Goal: Information Seeking & Learning: Compare options

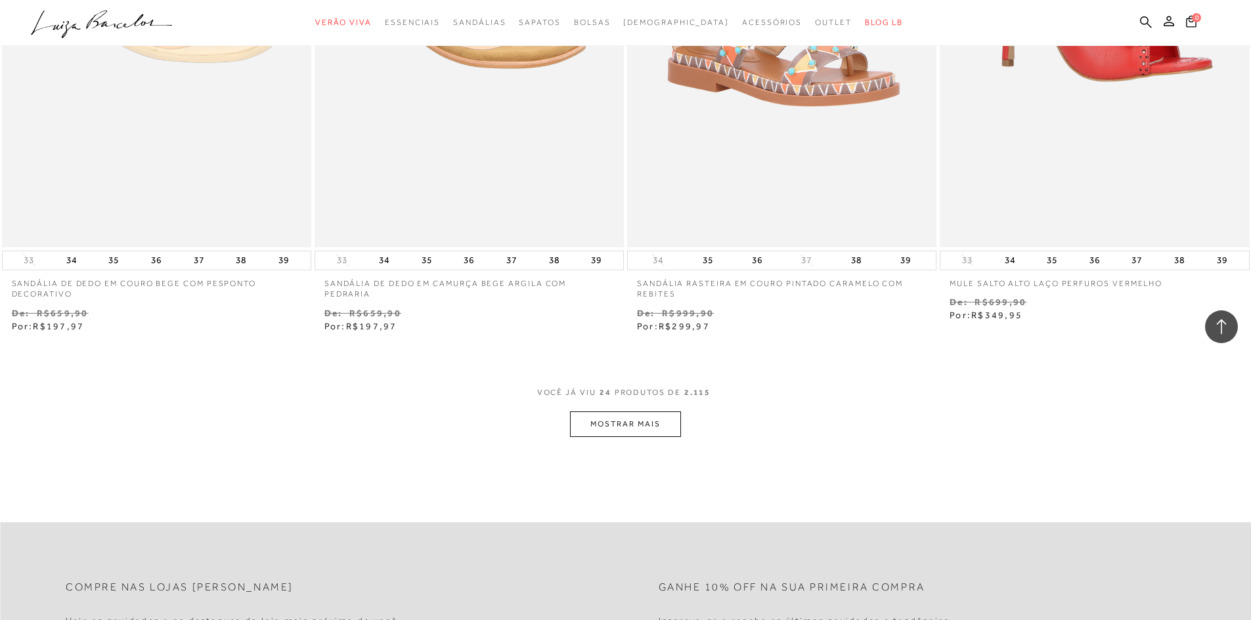
scroll to position [3414, 0]
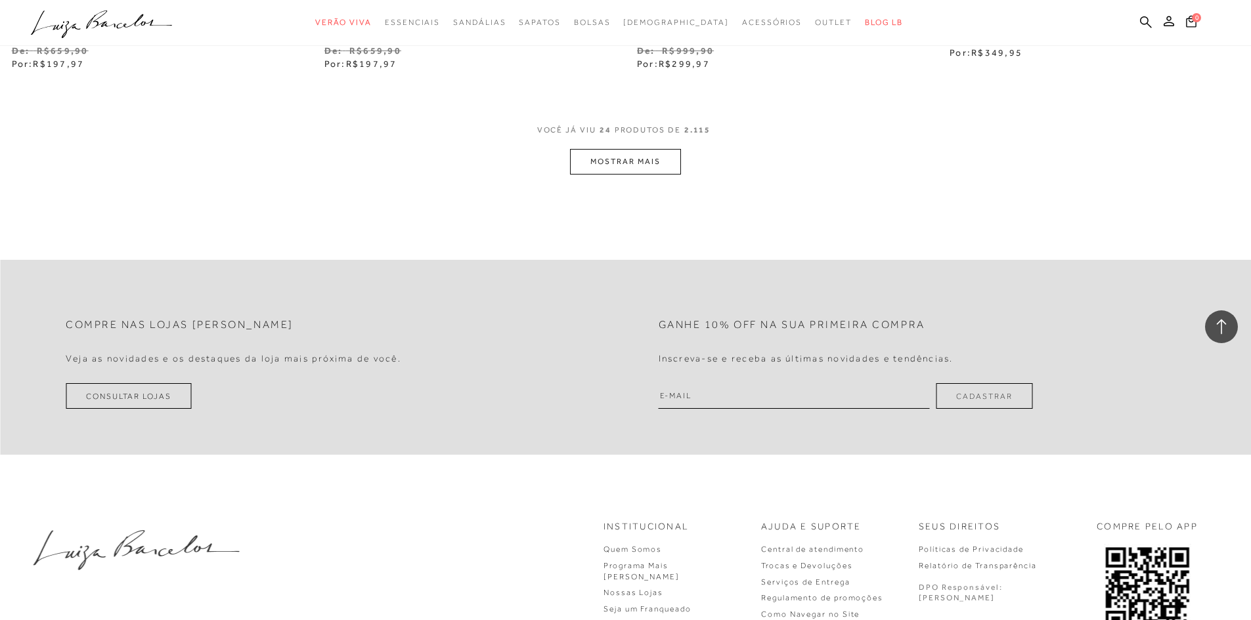
click at [653, 151] on button "MOSTRAR MAIS" at bounding box center [625, 162] width 110 height 26
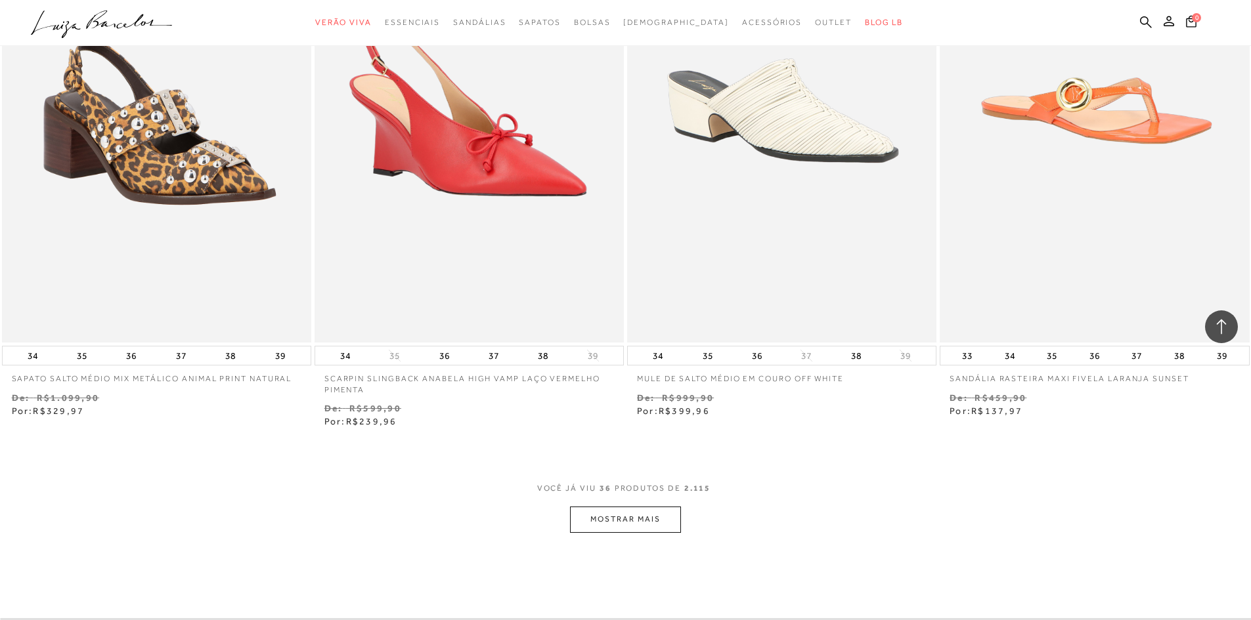
scroll to position [4858, 0]
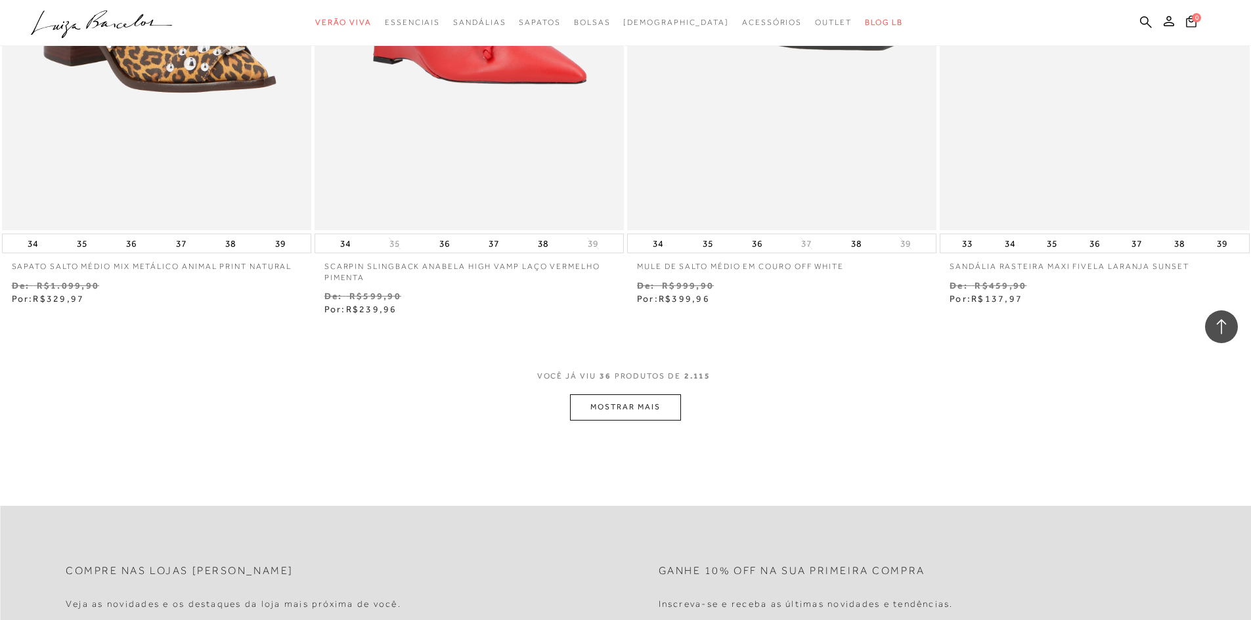
click at [642, 407] on button "MOSTRAR MAIS" at bounding box center [625, 408] width 110 height 26
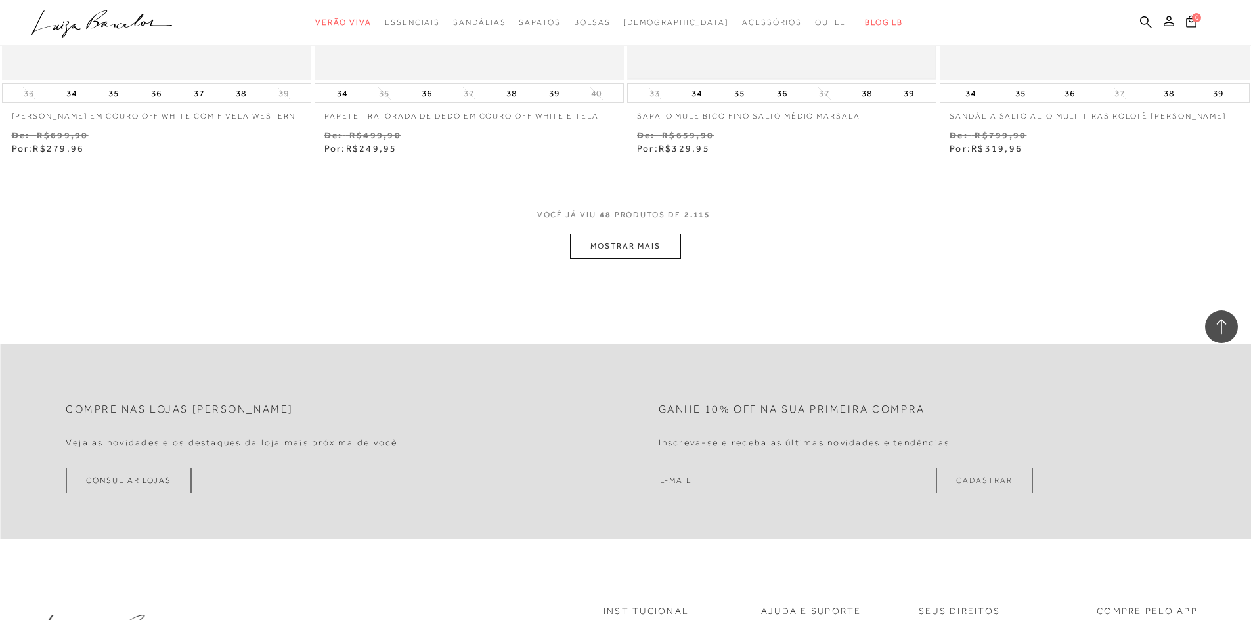
scroll to position [6696, 0]
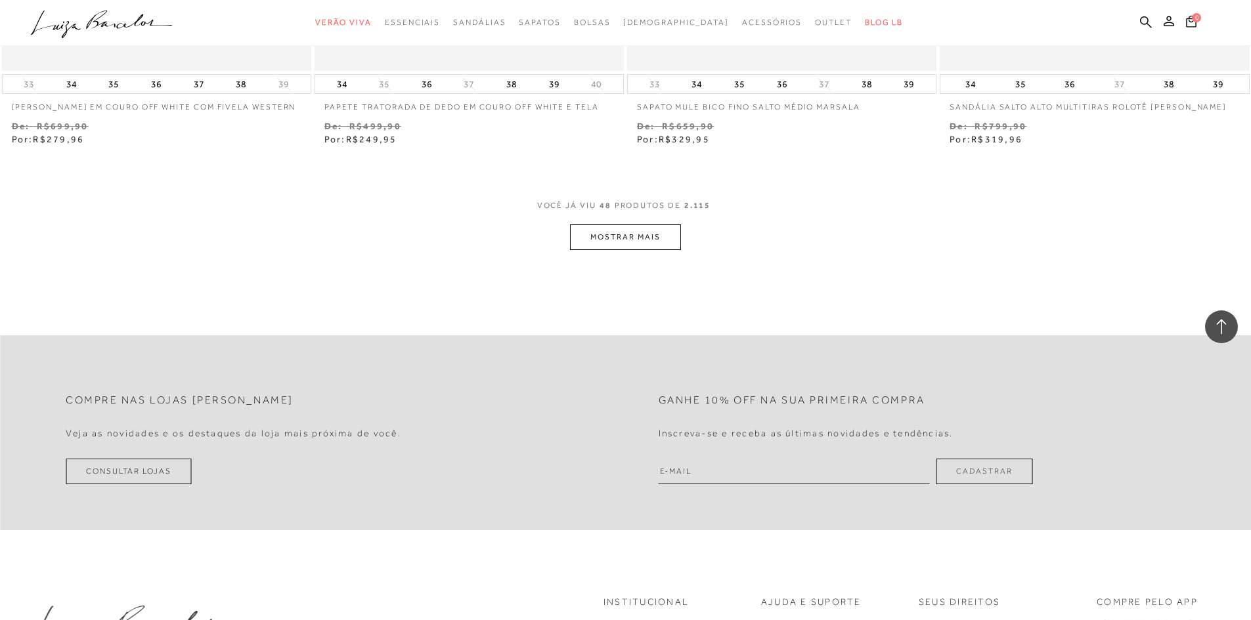
click at [633, 244] on button "MOSTRAR MAIS" at bounding box center [625, 238] width 110 height 26
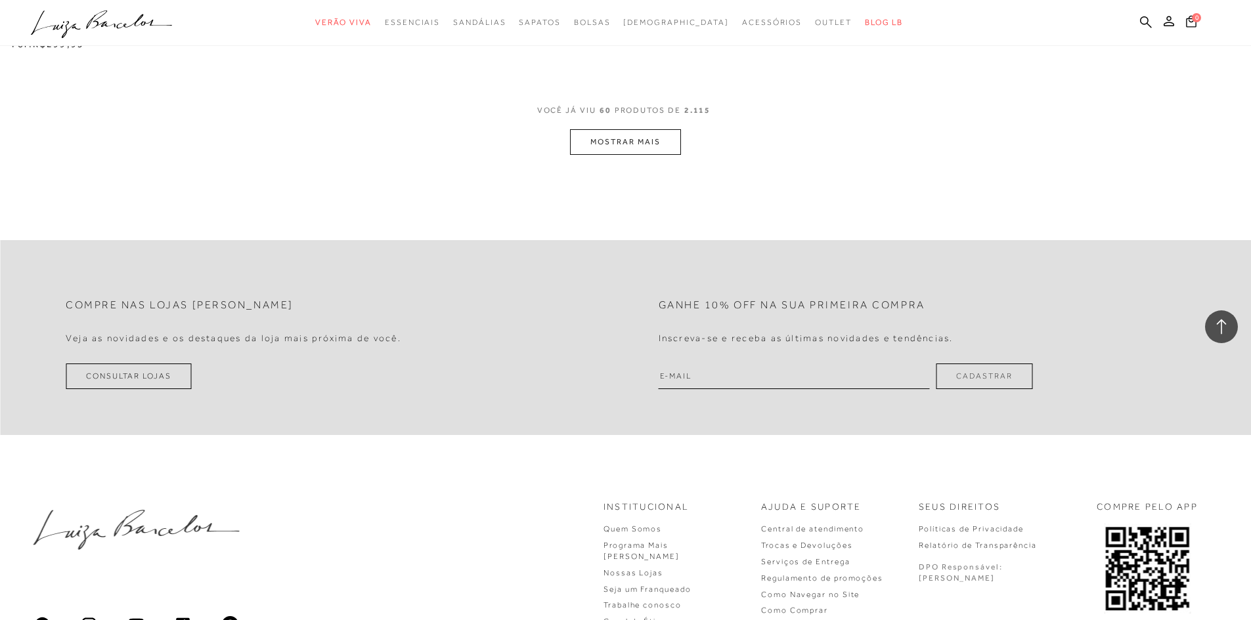
scroll to position [8469, 0]
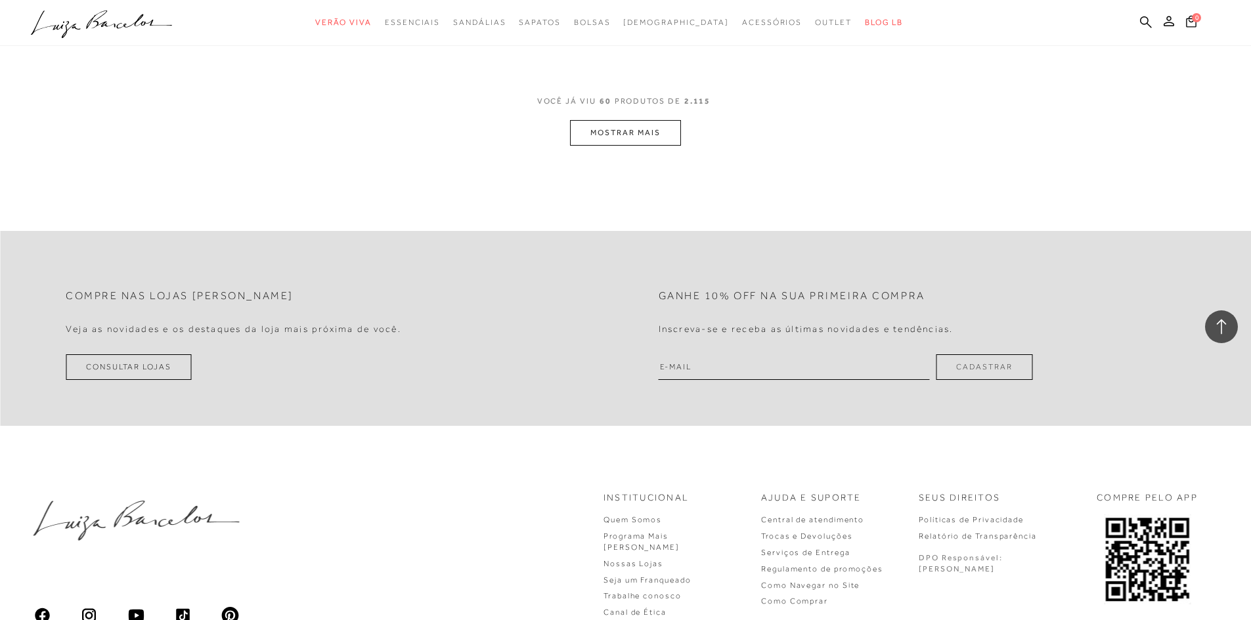
click at [630, 141] on button "MOSTRAR MAIS" at bounding box center [625, 133] width 110 height 26
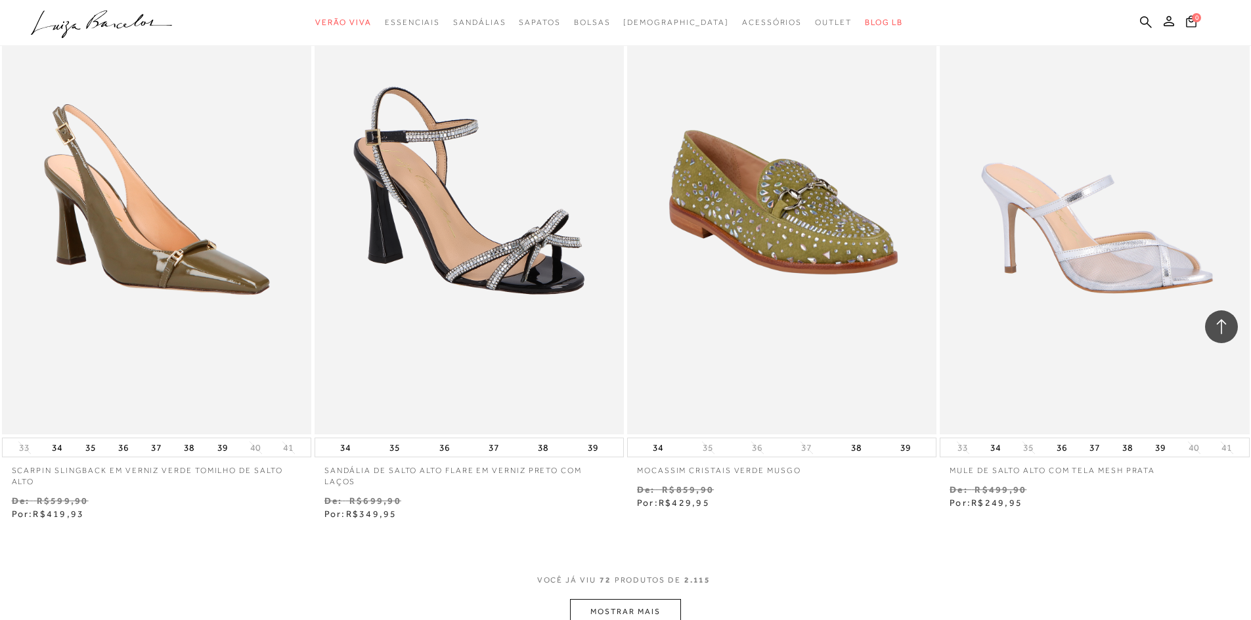
scroll to position [9782, 0]
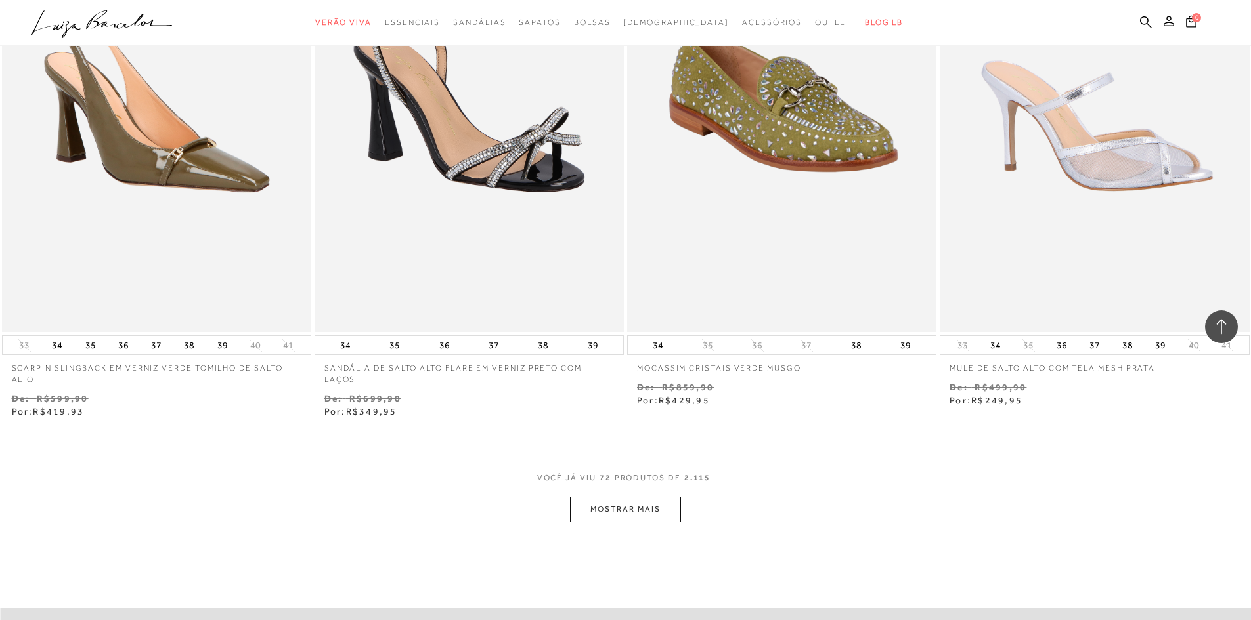
click at [633, 499] on button "MOSTRAR MAIS" at bounding box center [625, 510] width 110 height 26
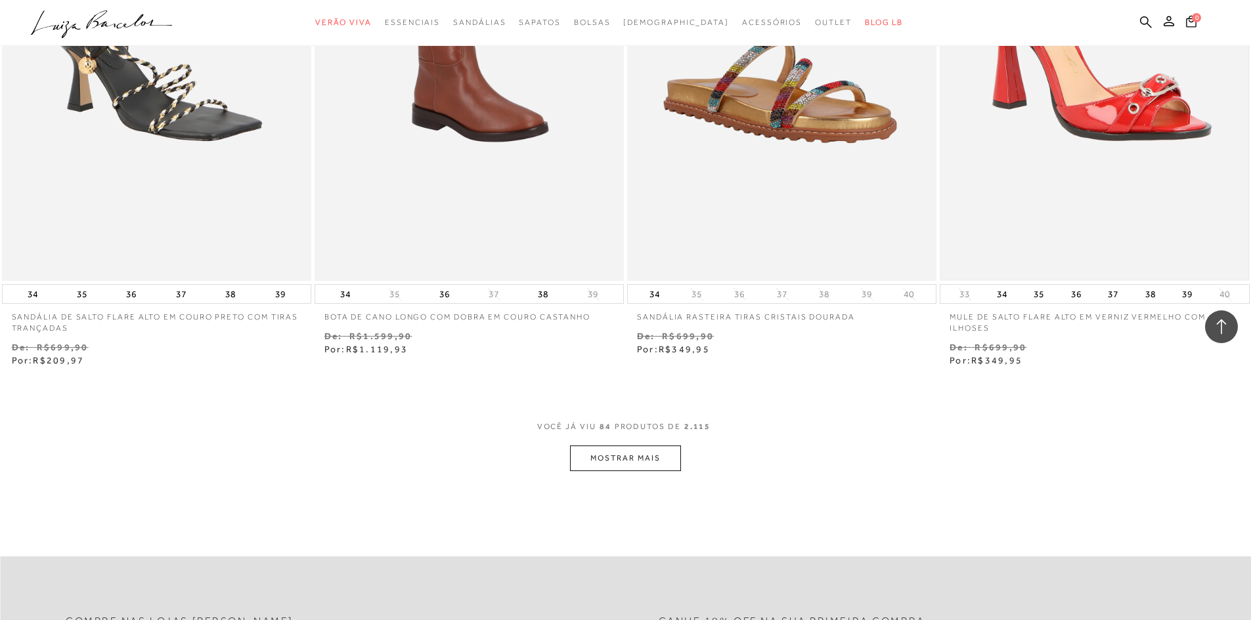
scroll to position [11620, 0]
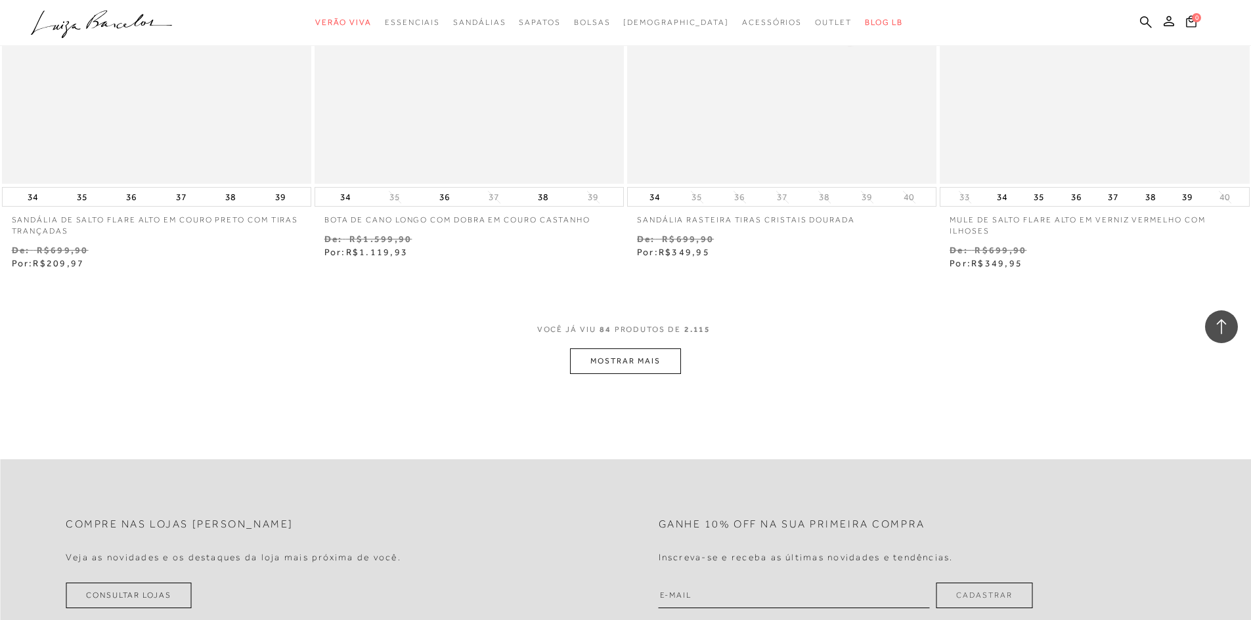
click at [634, 368] on button "MOSTRAR MAIS" at bounding box center [625, 362] width 110 height 26
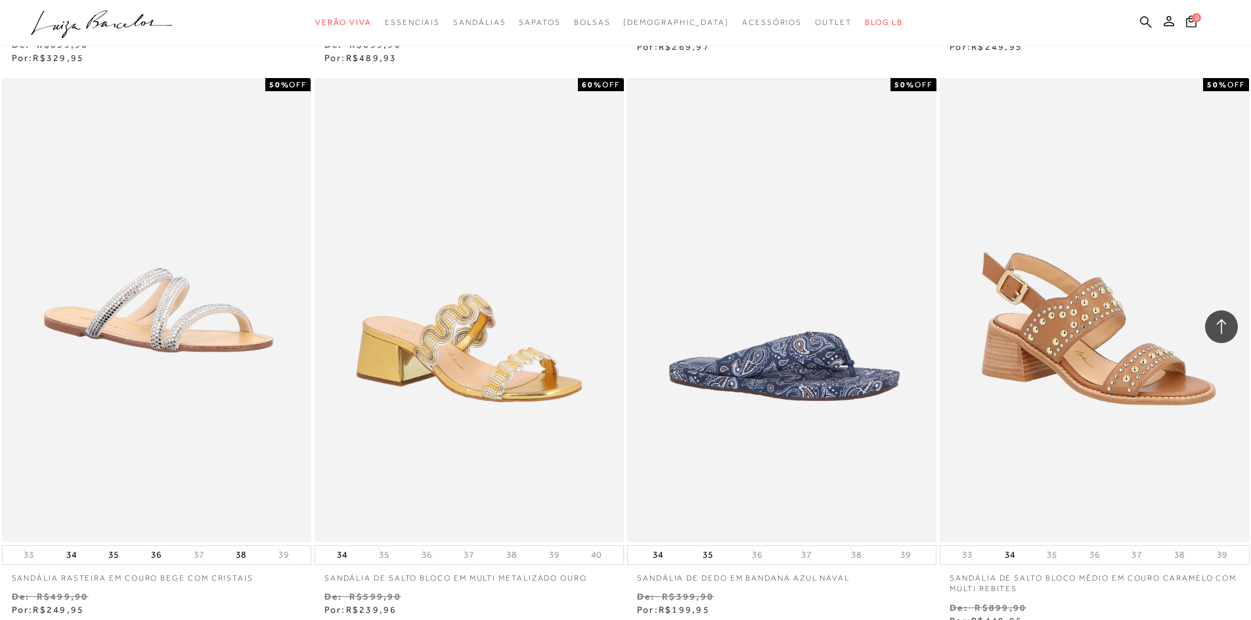
scroll to position [13130, 0]
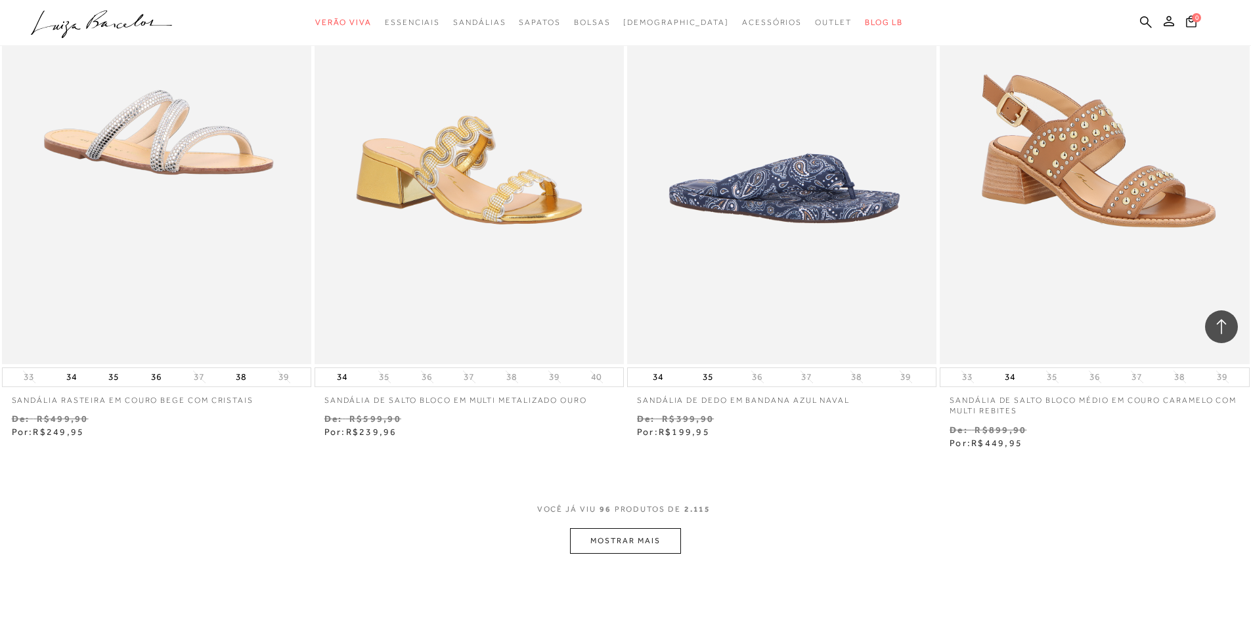
click at [614, 540] on button "MOSTRAR MAIS" at bounding box center [625, 541] width 110 height 26
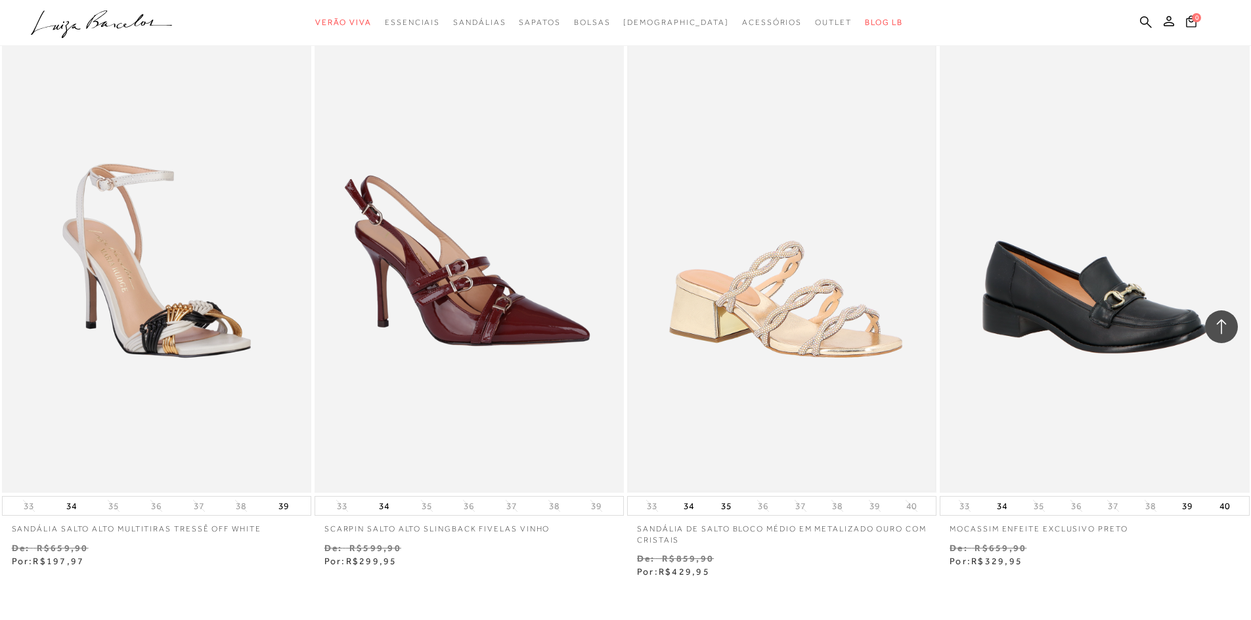
scroll to position [14771, 0]
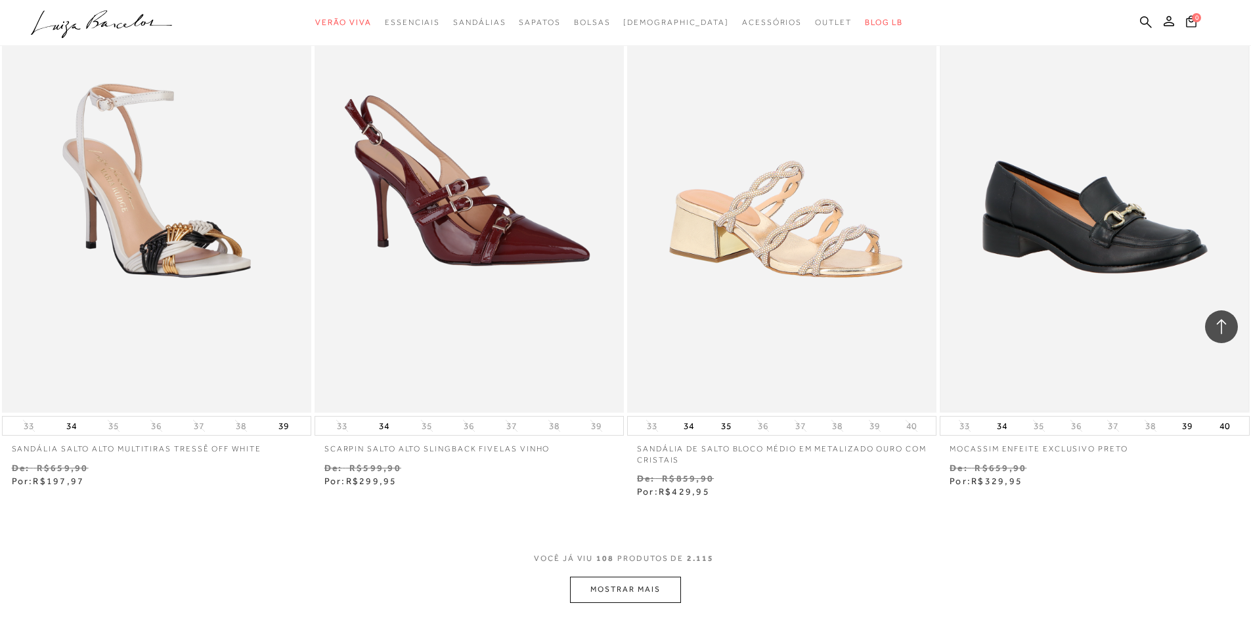
click at [1062, 229] on img at bounding box center [1094, 181] width 307 height 460
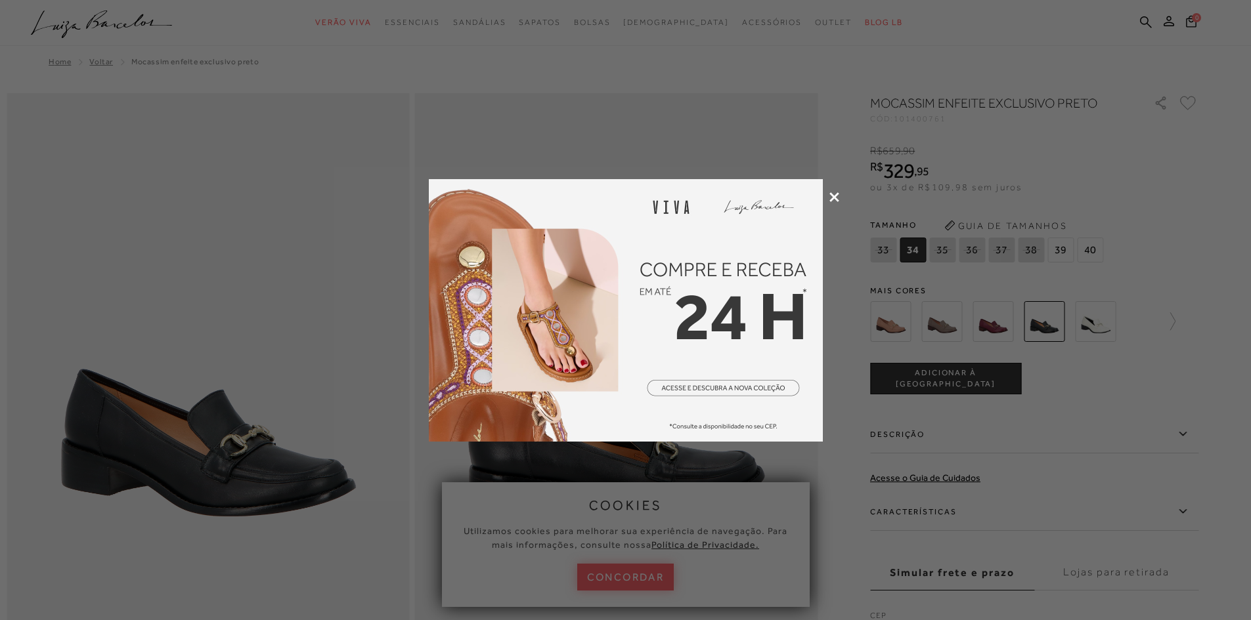
click at [831, 196] on icon at bounding box center [834, 197] width 10 height 10
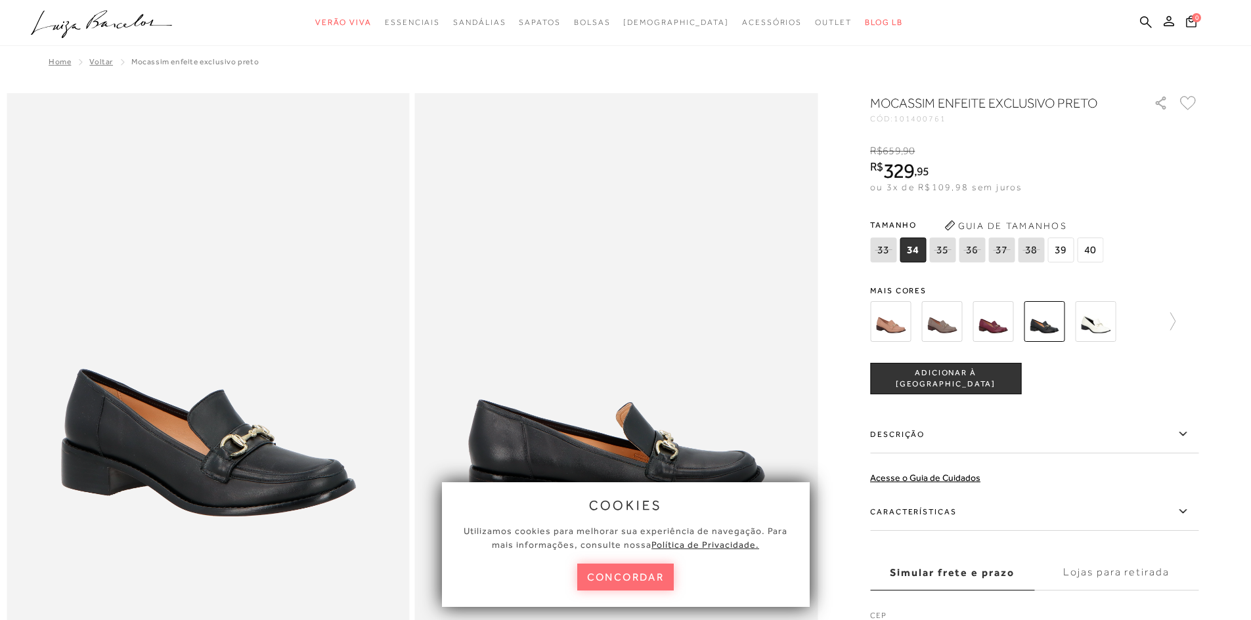
click at [616, 570] on button "concordar" at bounding box center [625, 577] width 97 height 27
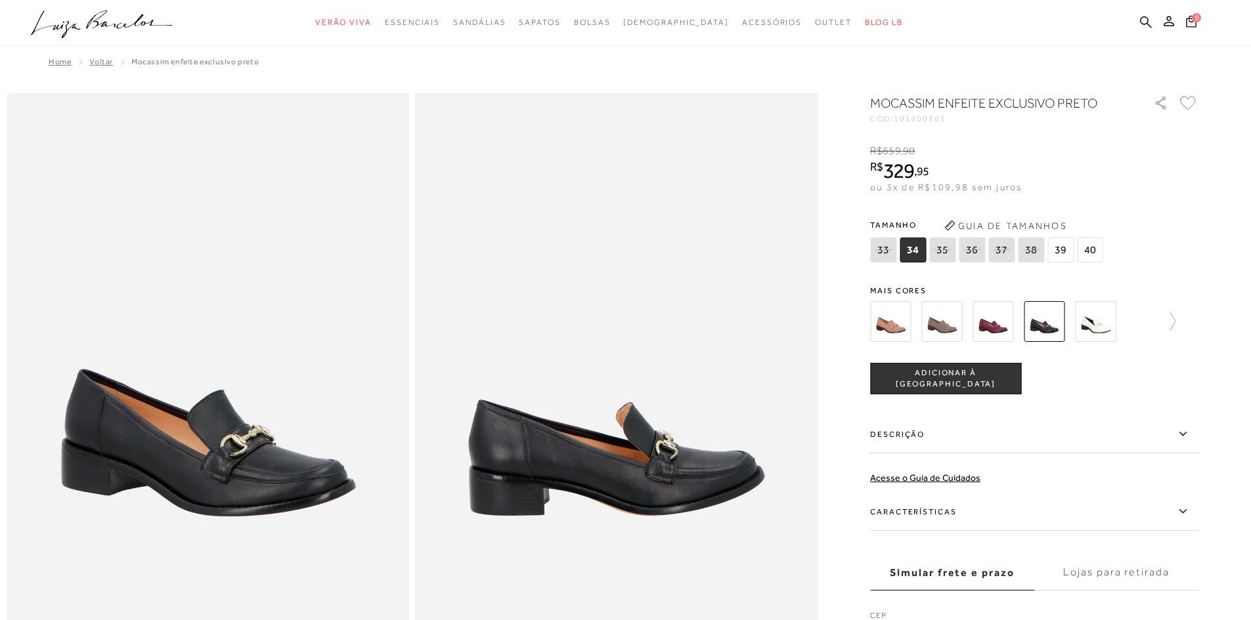
click at [893, 331] on img at bounding box center [890, 321] width 41 height 41
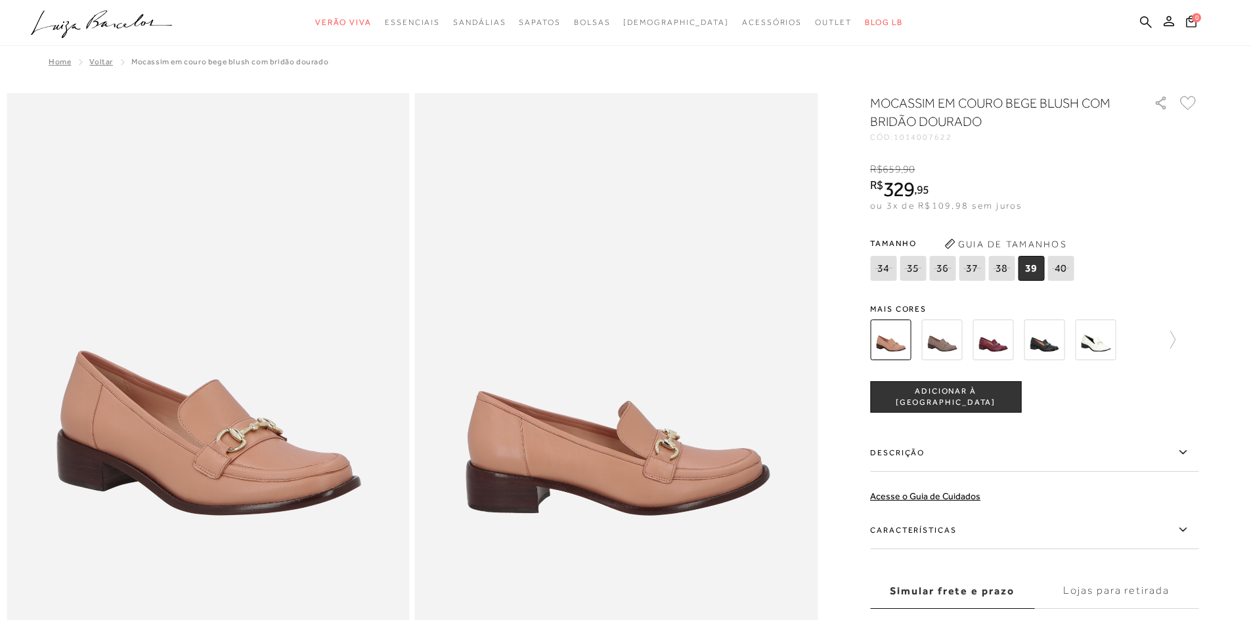
click at [948, 347] on img at bounding box center [941, 340] width 41 height 41
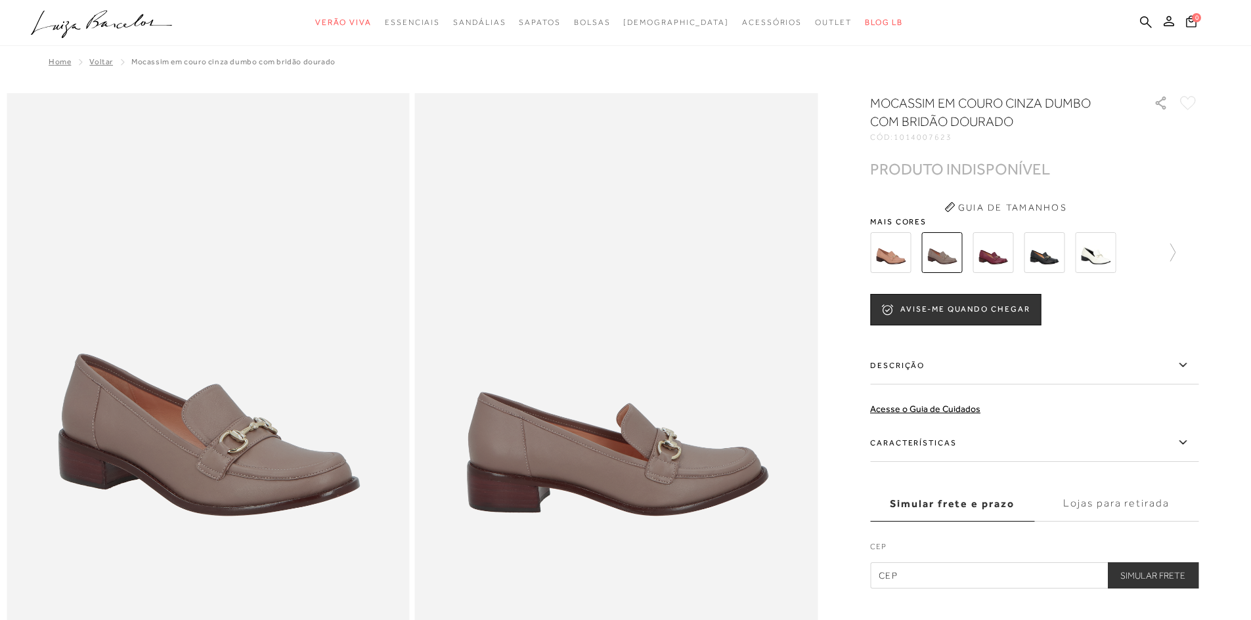
click at [1004, 265] on img at bounding box center [992, 252] width 41 height 41
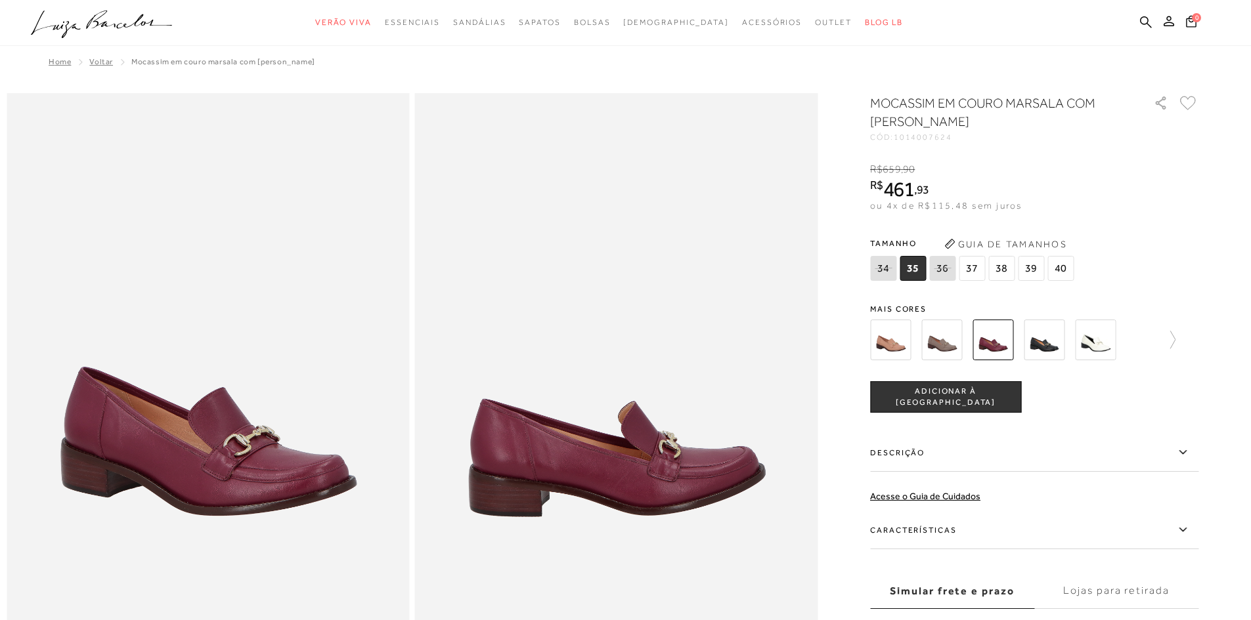
click at [1060, 347] on img at bounding box center [1043, 340] width 41 height 41
